Goal: Find specific page/section

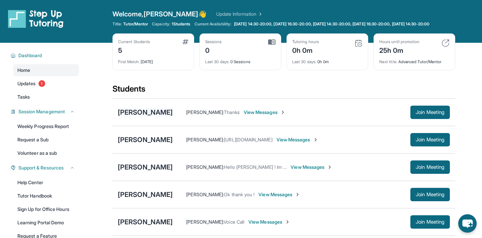
click at [141, 117] on div "[PERSON_NAME]" at bounding box center [145, 112] width 55 height 9
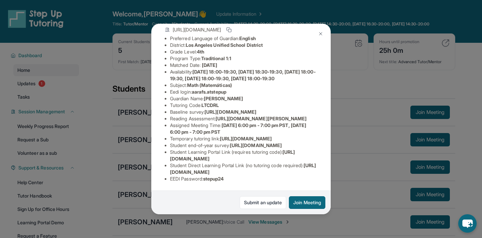
scroll to position [84, 239]
drag, startPoint x: 171, startPoint y: 92, endPoint x: 347, endPoint y: 105, distance: 177.2
click at [347, 105] on div "[PERSON_NAME] Guardian: [PERSON_NAME] Student Information [URL][DOMAIN_NAME] Pr…" at bounding box center [241, 119] width 482 height 238
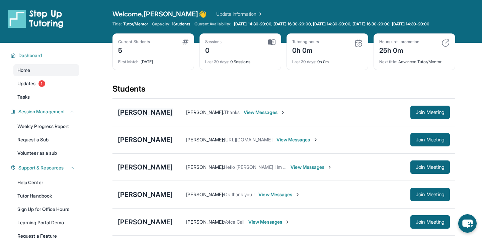
click at [136, 115] on div "[PERSON_NAME]" at bounding box center [145, 112] width 55 height 9
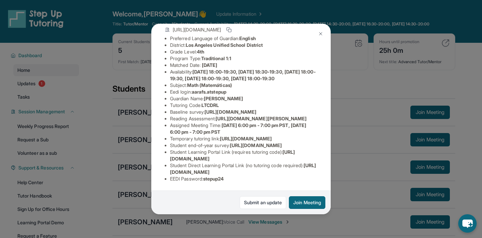
scroll to position [106, 67]
drag, startPoint x: 170, startPoint y: 69, endPoint x: 329, endPoint y: 82, distance: 159.2
click at [329, 82] on div "[PERSON_NAME] Guardian: [PERSON_NAME] Student Information [URL][DOMAIN_NAME] Pr…" at bounding box center [240, 119] width 179 height 191
click at [305, 59] on div "[PERSON_NAME] Guardian: [PERSON_NAME] Student Information [URL][DOMAIN_NAME] Pr…" at bounding box center [240, 119] width 179 height 191
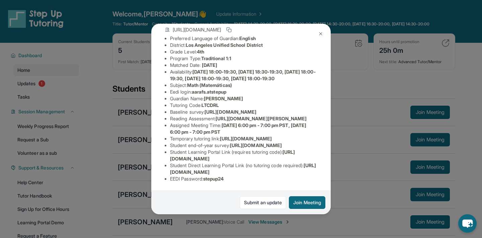
drag, startPoint x: 171, startPoint y: 70, endPoint x: 336, endPoint y: 84, distance: 166.2
click at [336, 84] on div "[PERSON_NAME] Guardian: [PERSON_NAME] Student Information [URL][DOMAIN_NAME] Pr…" at bounding box center [241, 119] width 482 height 238
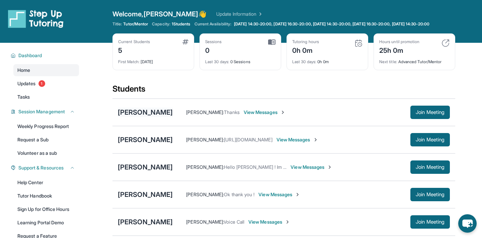
click at [150, 117] on div "[PERSON_NAME]" at bounding box center [145, 112] width 55 height 9
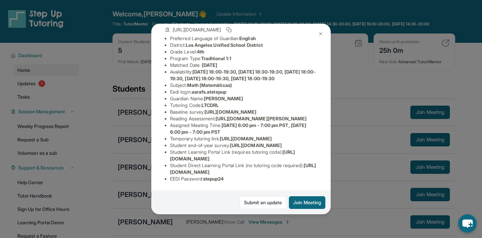
scroll to position [93, 12]
drag, startPoint x: 171, startPoint y: 82, endPoint x: 326, endPoint y: 94, distance: 156.0
click at [327, 94] on div "[PERSON_NAME] Guardian: [PERSON_NAME] Student Information [URL][DOMAIN_NAME] Pr…" at bounding box center [240, 119] width 179 height 191
copy span "[URL][DOMAIN_NAME]"
click at [285, 95] on li "Guardian Name : [PERSON_NAME]" at bounding box center [243, 98] width 147 height 7
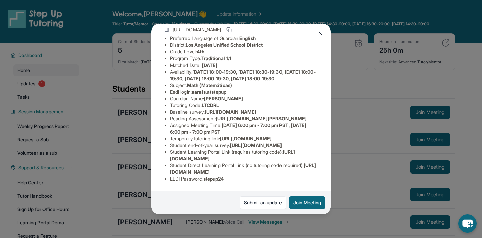
scroll to position [0, 12]
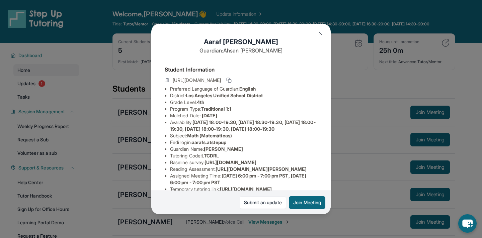
click at [321, 32] on img at bounding box center [320, 33] width 5 height 5
